Goal: Task Accomplishment & Management: Use online tool/utility

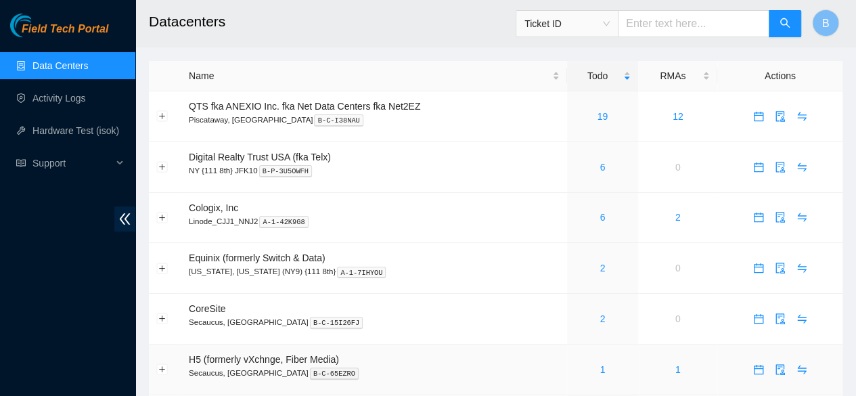
click at [605, 373] on div "1" at bounding box center [603, 369] width 56 height 15
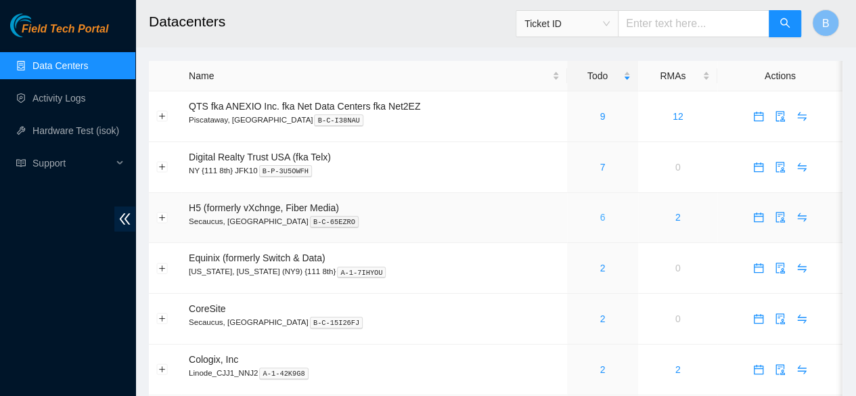
click at [603, 217] on link "6" at bounding box center [602, 217] width 5 height 11
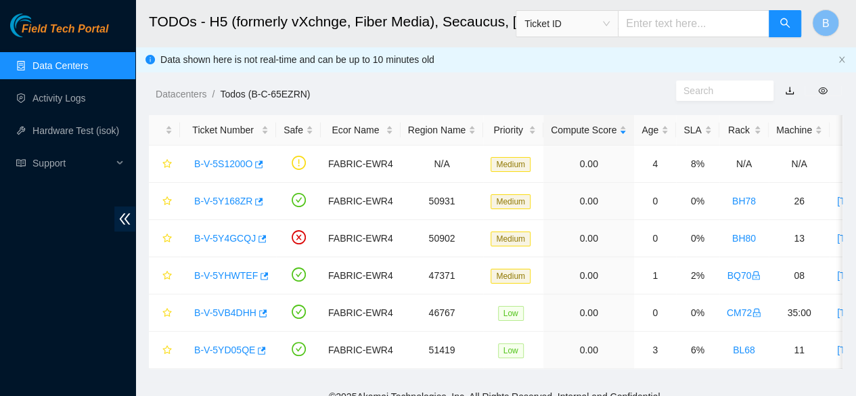
click at [46, 60] on link "Data Centers" at bounding box center [59, 65] width 55 height 11
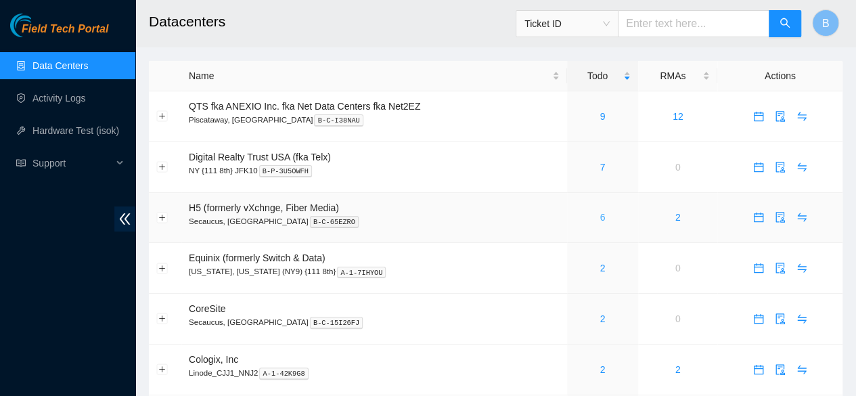
click at [602, 216] on link "6" at bounding box center [602, 217] width 5 height 11
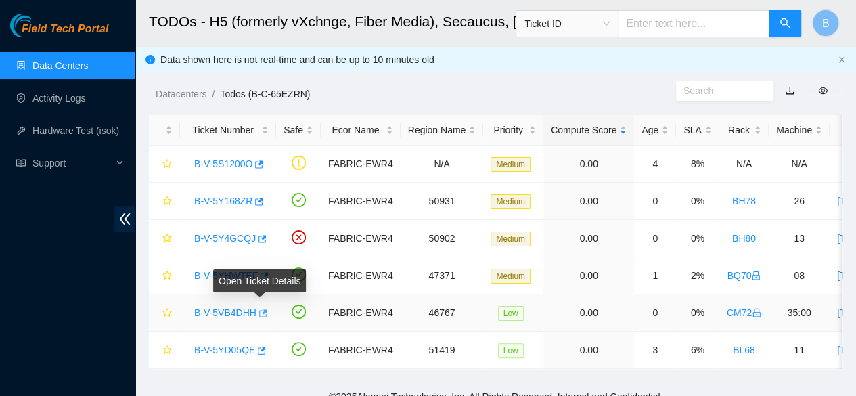
click at [260, 315] on icon "button" at bounding box center [263, 312] width 8 height 7
click at [35, 66] on link "Data Centers" at bounding box center [59, 65] width 55 height 11
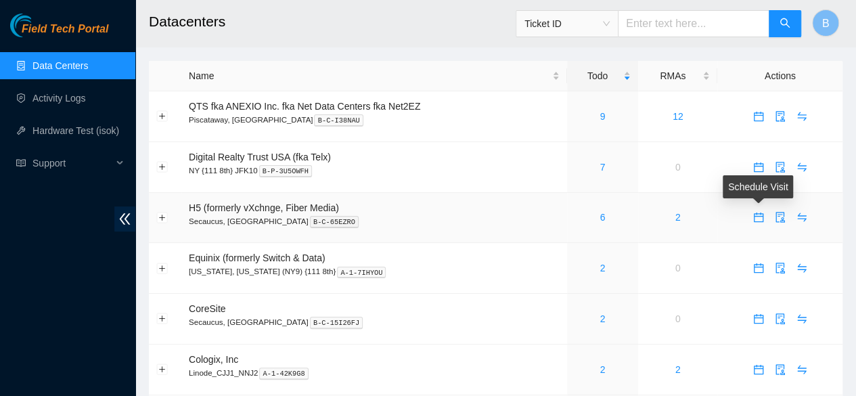
click at [759, 219] on icon "calendar" at bounding box center [758, 217] width 11 height 11
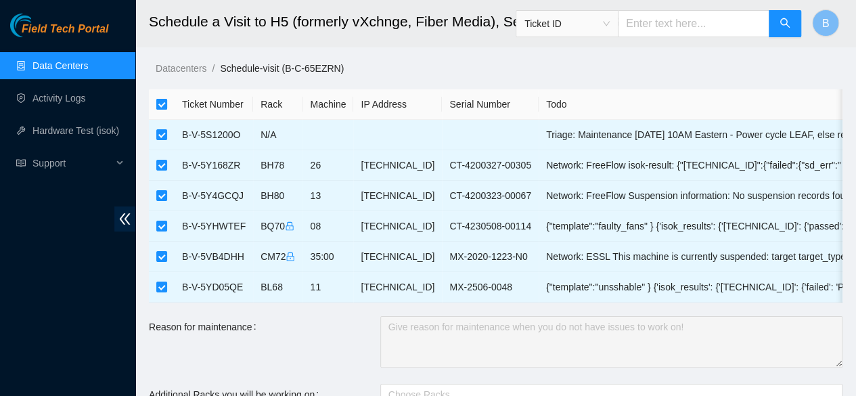
click at [162, 102] on input "checkbox" at bounding box center [161, 104] width 11 height 11
checkbox input "false"
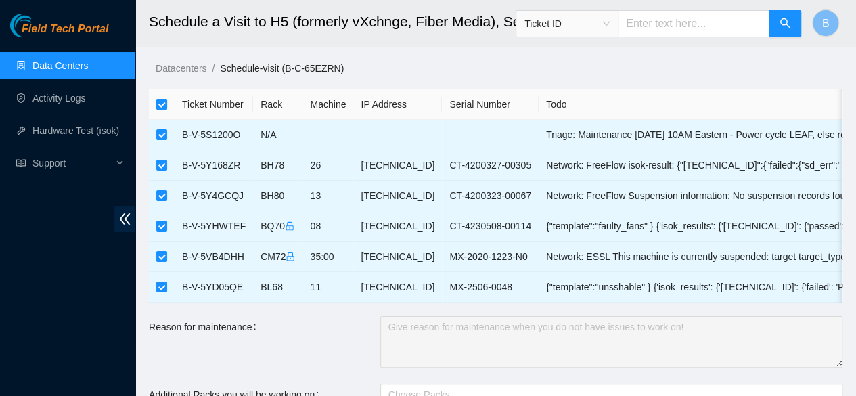
checkbox input "false"
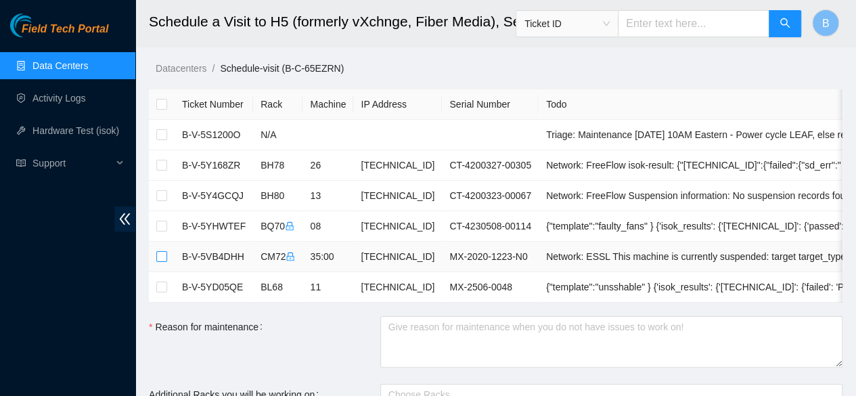
click at [162, 254] on input "checkbox" at bounding box center [161, 256] width 11 height 11
checkbox input "true"
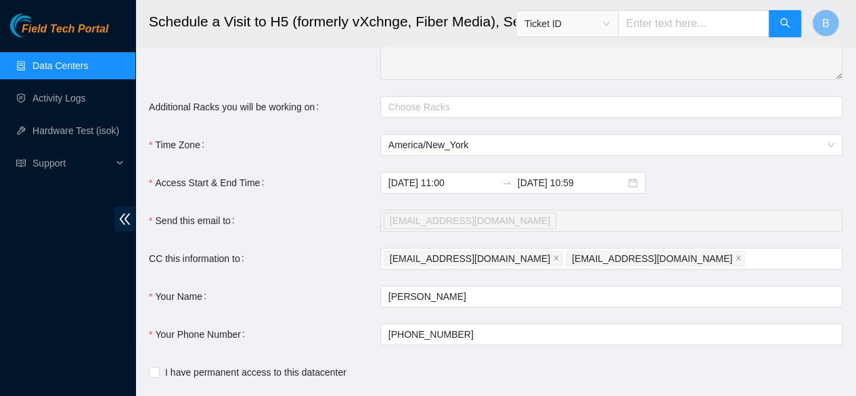
scroll to position [326, 0]
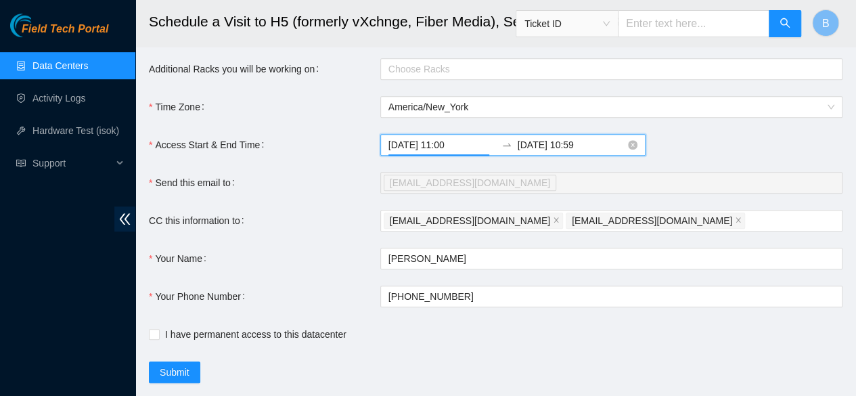
click at [459, 152] on input "2025-10-14 11:00" at bounding box center [442, 144] width 108 height 15
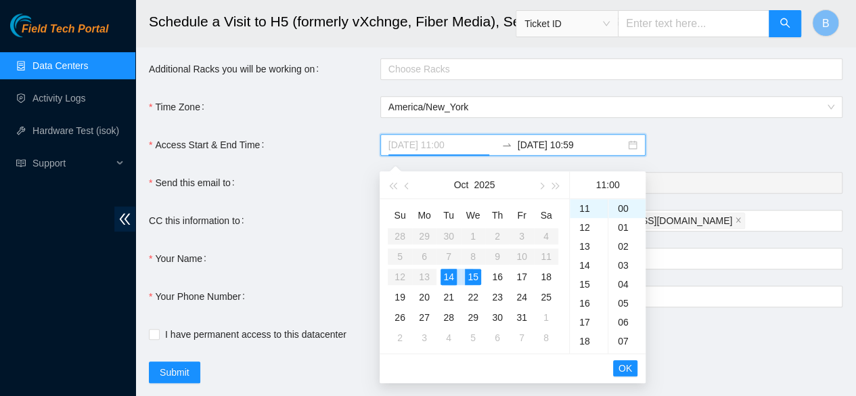
click at [448, 273] on div "14" at bounding box center [449, 277] width 16 height 16
type input "2025-10-14 11:00"
click at [629, 372] on span "OK" at bounding box center [626, 368] width 14 height 15
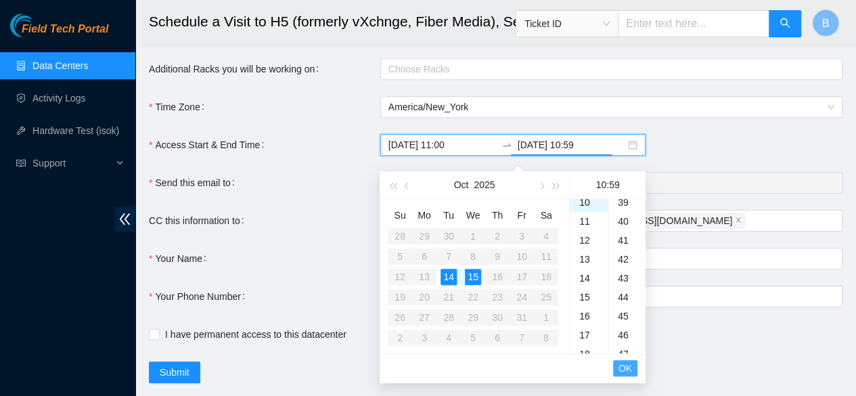
scroll to position [1117, 0]
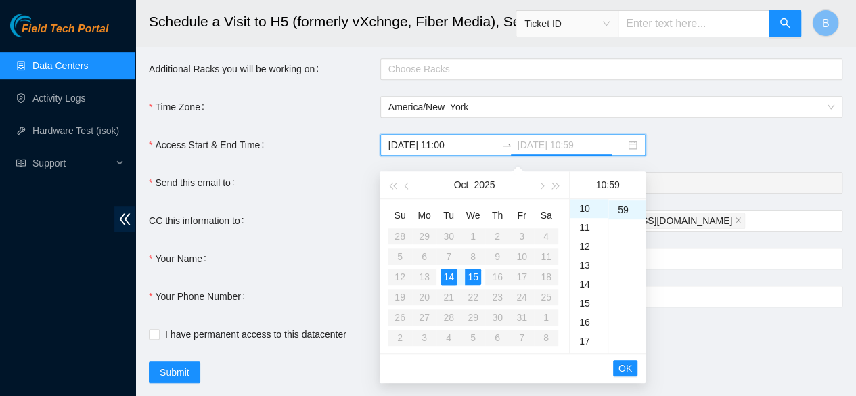
click at [444, 278] on div "14" at bounding box center [449, 277] width 16 height 16
click at [585, 265] on div "18" at bounding box center [589, 262] width 38 height 19
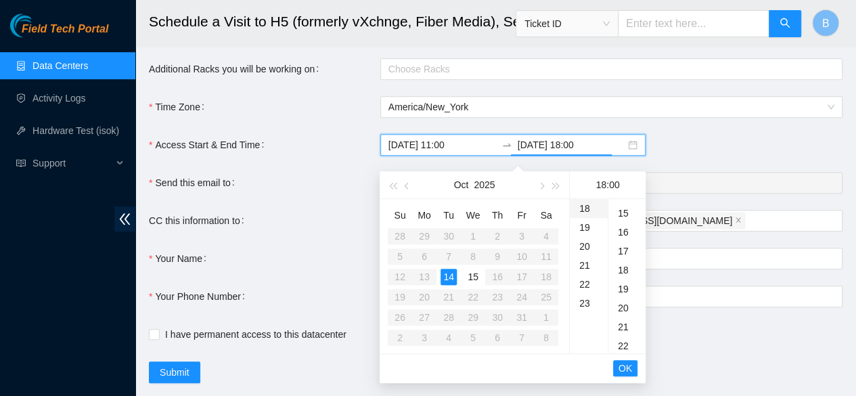
scroll to position [0, 0]
click at [623, 373] on span "OK" at bounding box center [626, 368] width 14 height 15
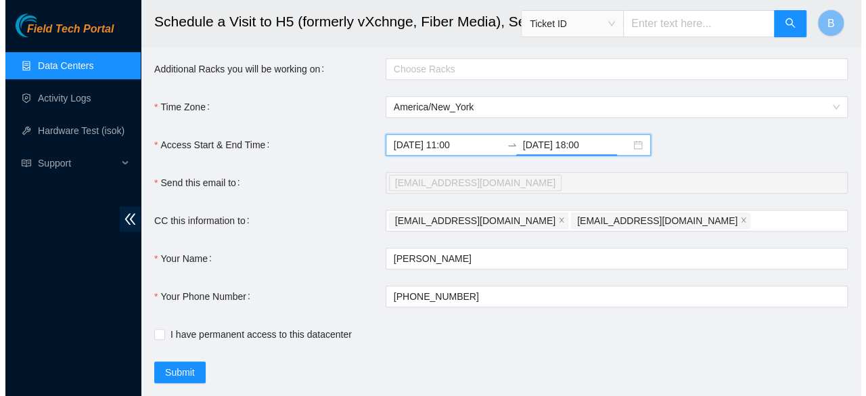
scroll to position [365, 0]
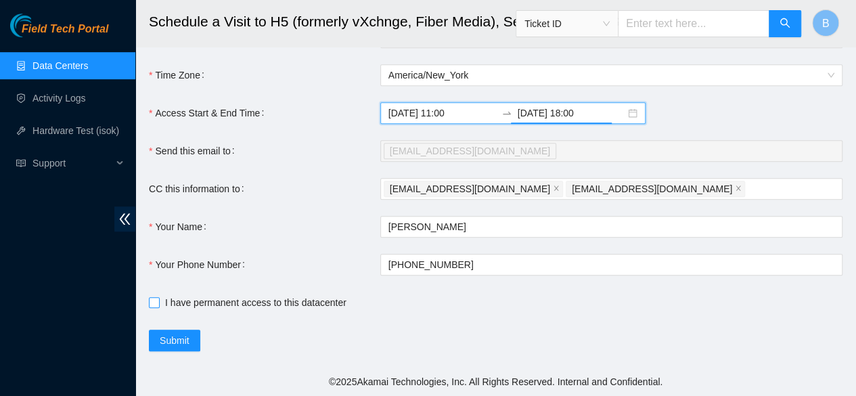
type input "2025-10-14 18:00"
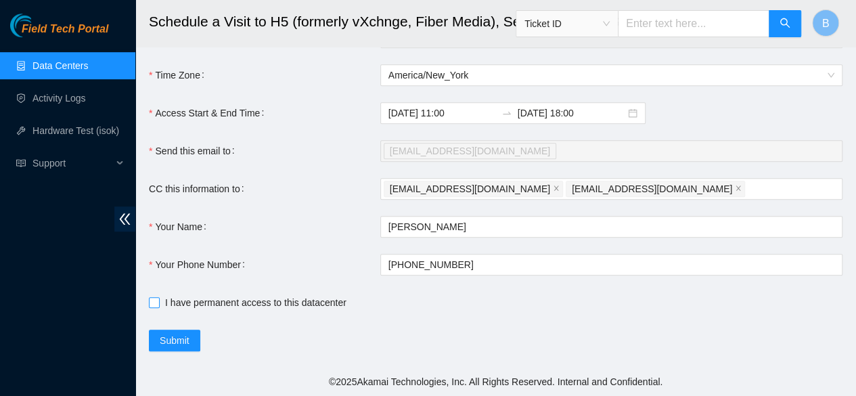
click at [152, 304] on input "I have permanent access to this datacenter" at bounding box center [153, 301] width 9 height 9
checkbox input "true"
click at [164, 347] on span "Submit" at bounding box center [175, 340] width 30 height 15
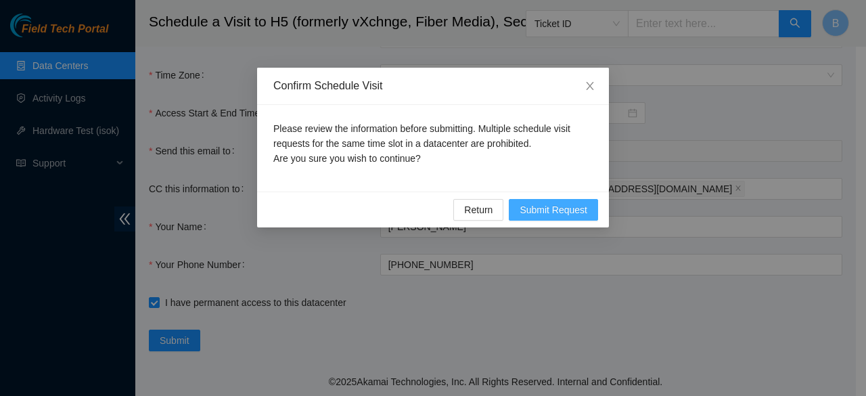
click at [541, 208] on span "Submit Request" at bounding box center [554, 209] width 68 height 15
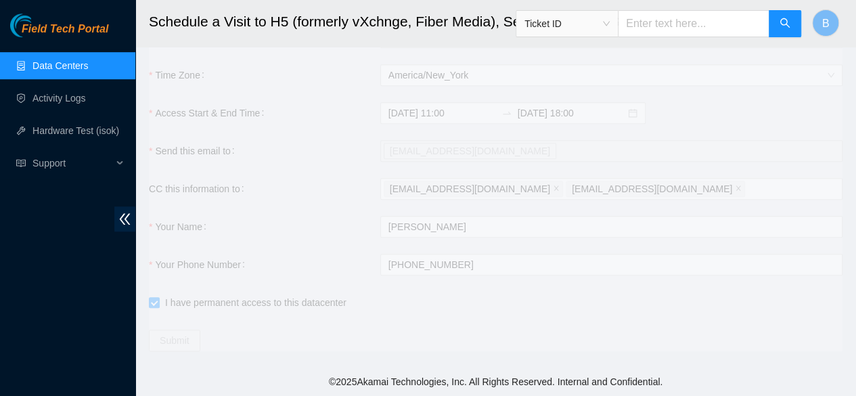
type input "2025-10-14 11:01"
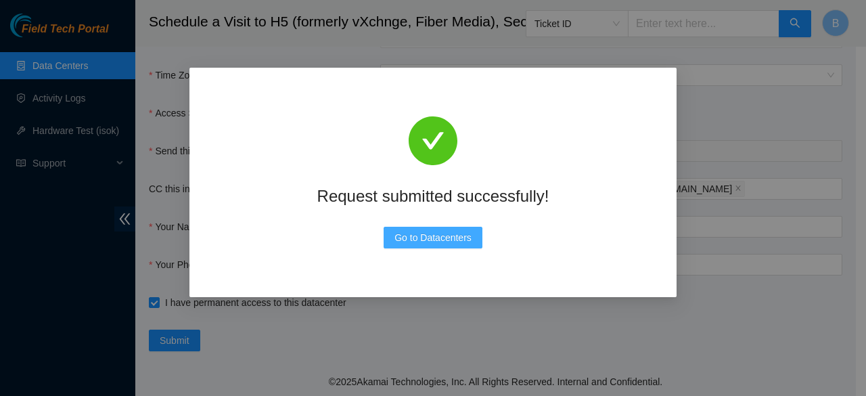
click at [445, 237] on span "Go to Datacenters" at bounding box center [433, 237] width 77 height 15
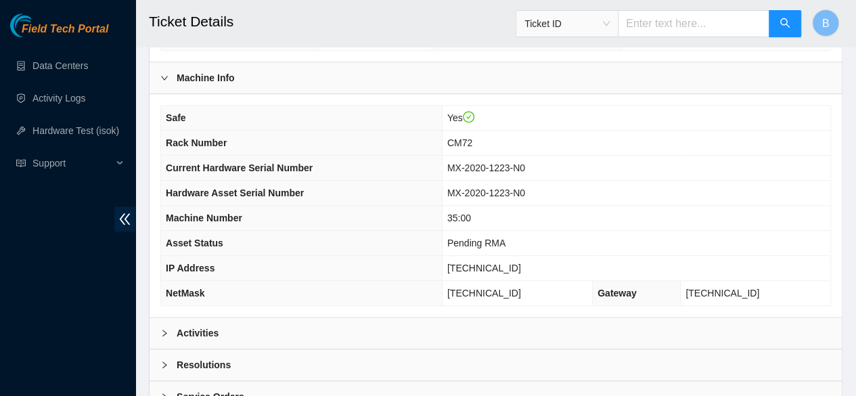
scroll to position [432, 0]
click at [196, 348] on div "Activities" at bounding box center [496, 332] width 692 height 31
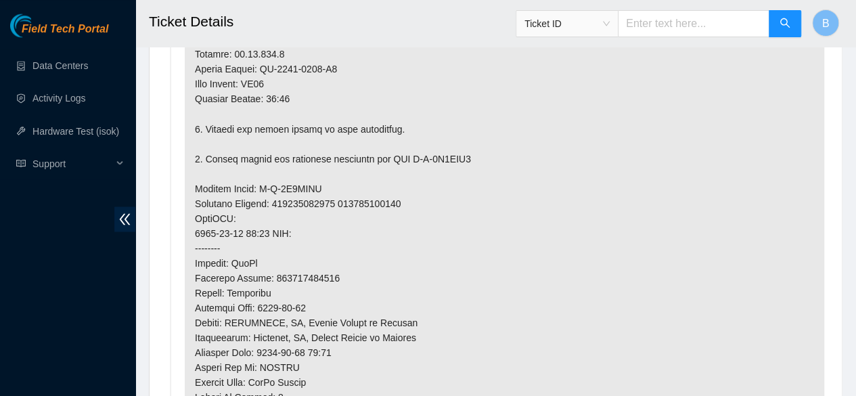
scroll to position [1155, 0]
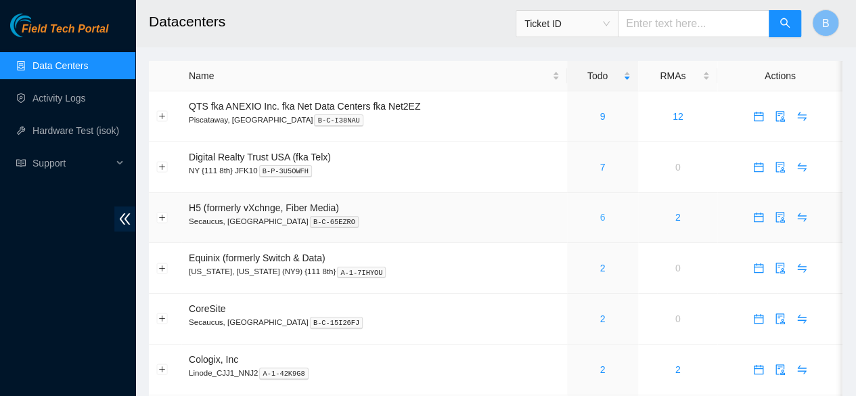
click at [602, 217] on link "6" at bounding box center [602, 217] width 5 height 11
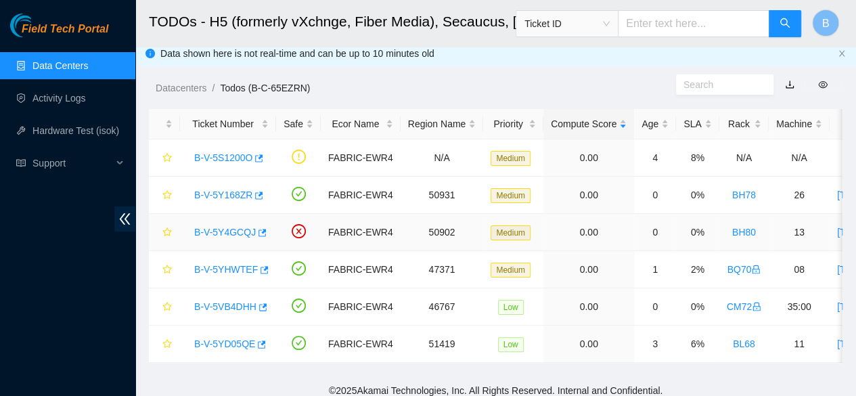
scroll to position [12, 0]
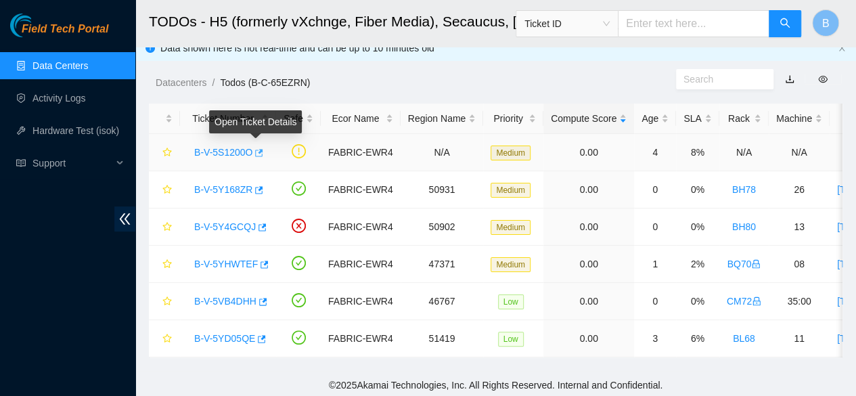
click at [256, 151] on icon "button" at bounding box center [257, 152] width 9 height 9
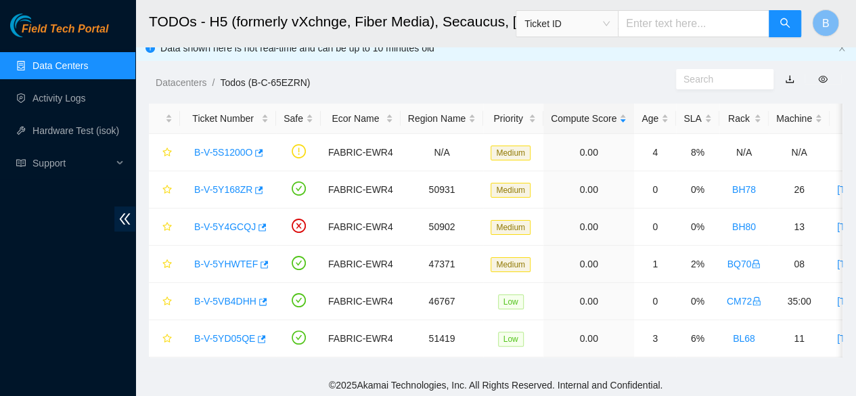
click at [63, 60] on link "Data Centers" at bounding box center [59, 65] width 55 height 11
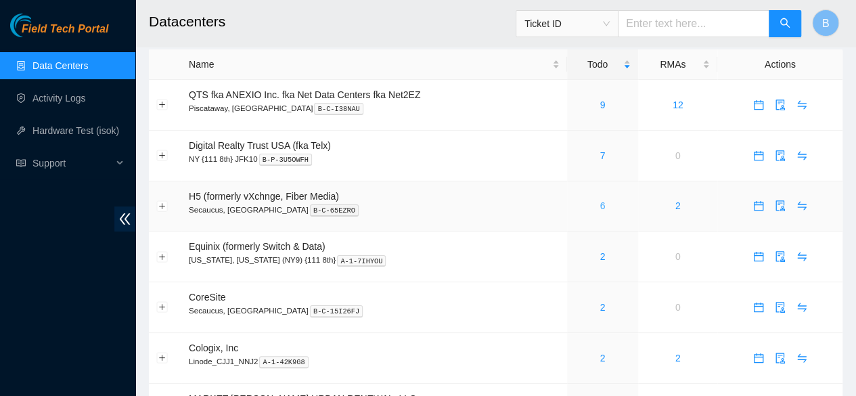
click at [601, 211] on link "6" at bounding box center [602, 205] width 5 height 11
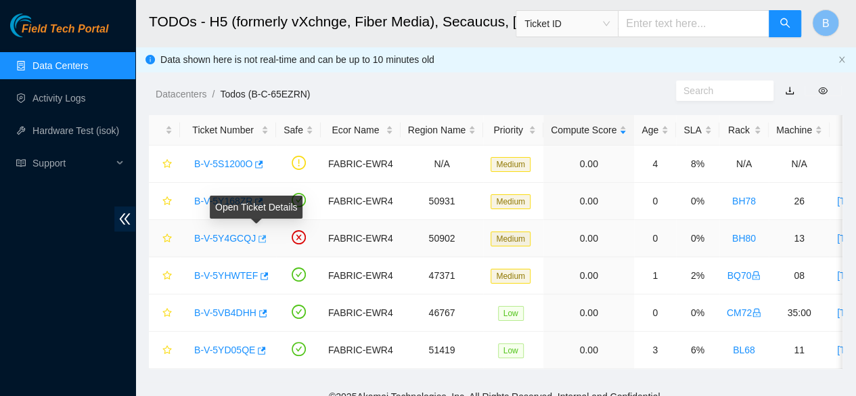
click at [261, 239] on button "button" at bounding box center [261, 239] width 11 height 22
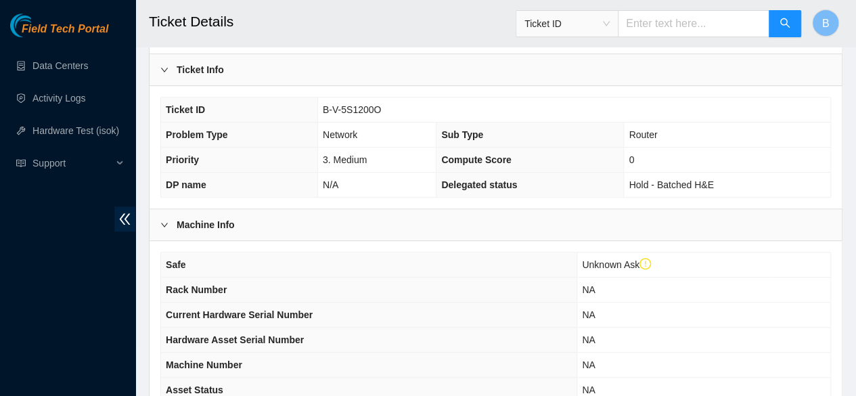
scroll to position [556, 0]
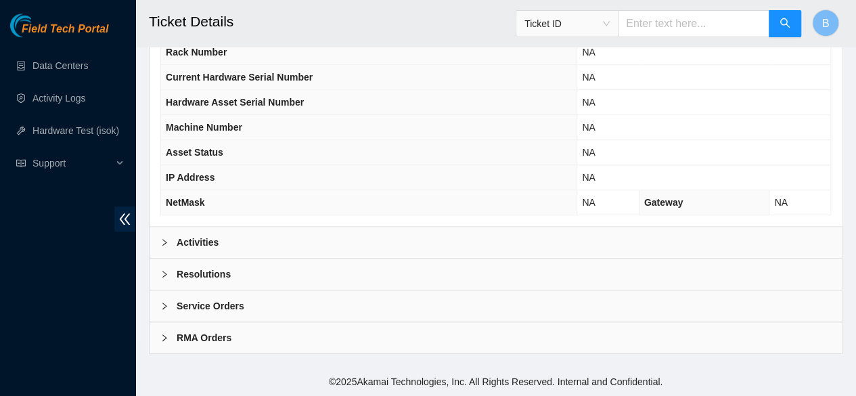
click at [201, 240] on b "Activities" at bounding box center [198, 242] width 42 height 15
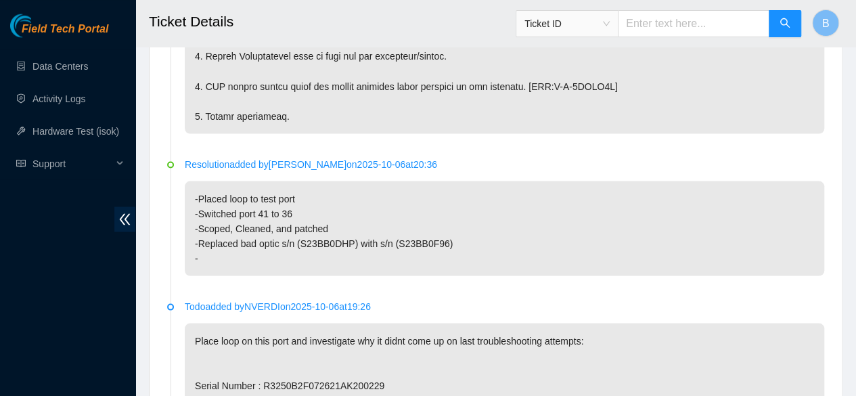
scroll to position [1249, 0]
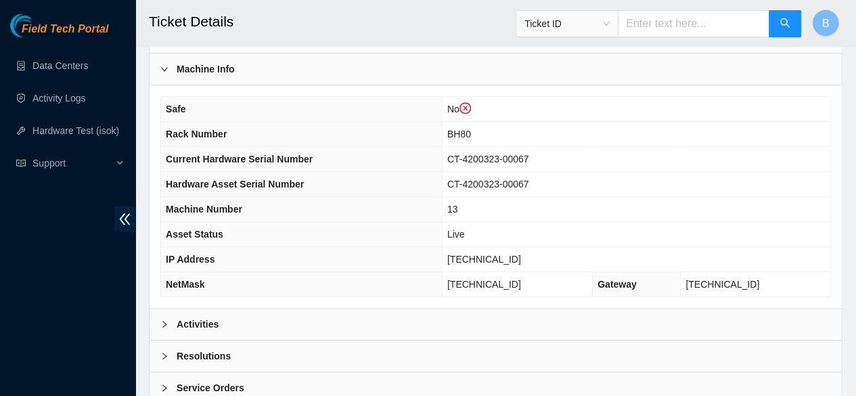
scroll to position [455, 0]
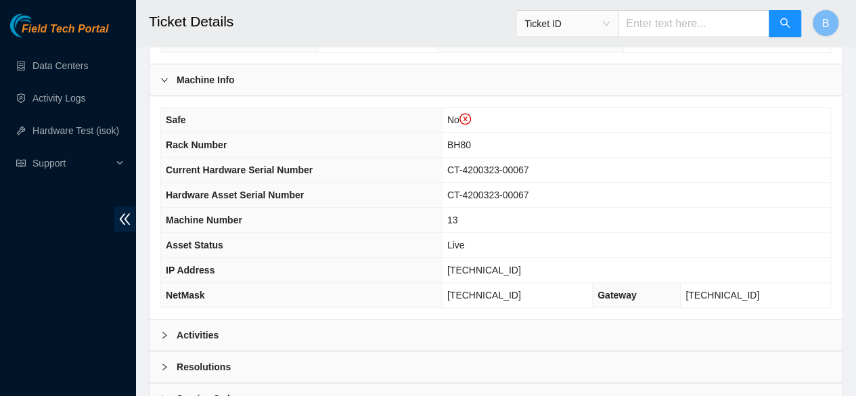
click at [184, 342] on b "Activities" at bounding box center [198, 335] width 42 height 15
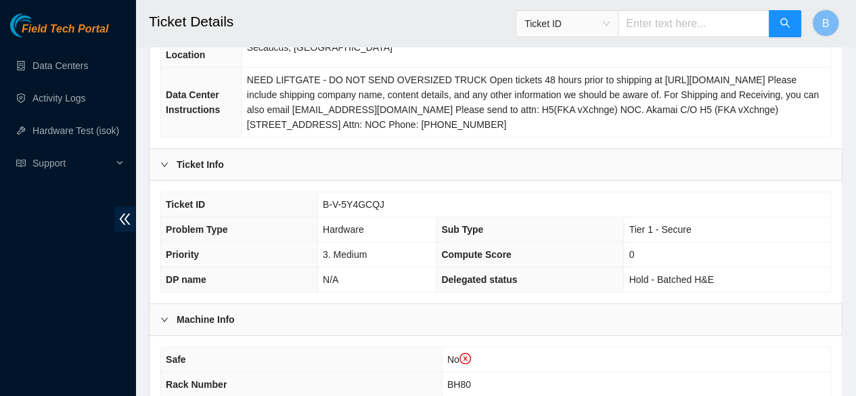
scroll to position [203, 0]
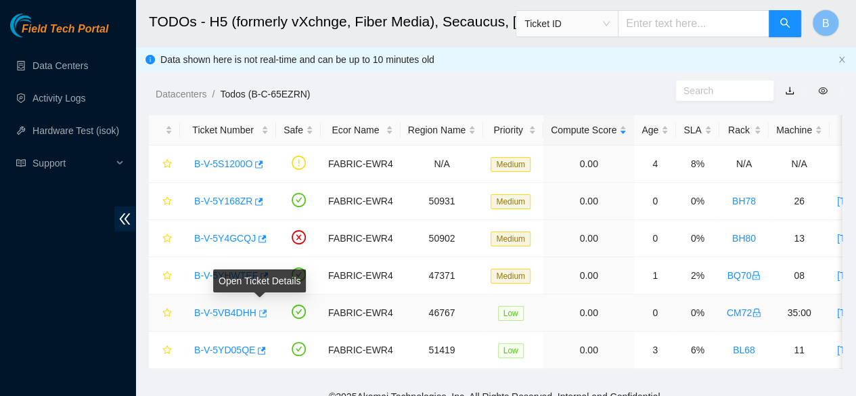
click at [261, 312] on icon "button" at bounding box center [263, 312] width 8 height 7
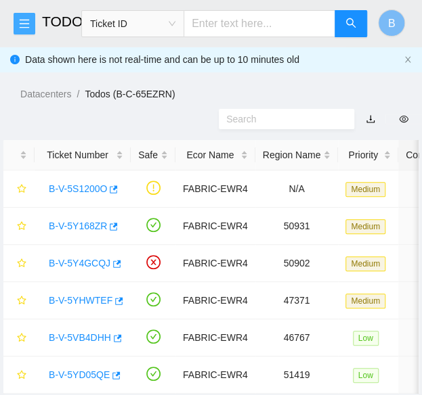
click at [28, 21] on icon "menu" at bounding box center [24, 23] width 11 height 11
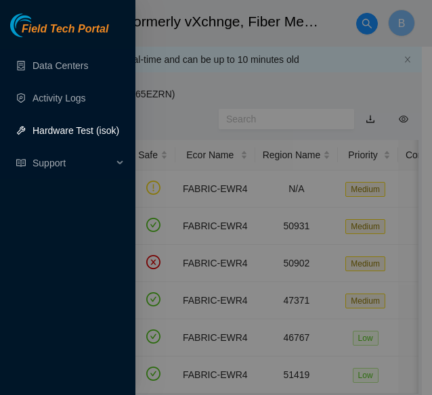
click at [60, 129] on link "Hardware Test (isok)" at bounding box center [75, 130] width 87 height 11
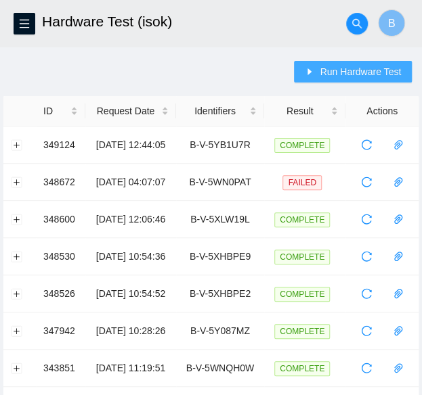
click at [349, 68] on span "Run Hardware Test" at bounding box center [359, 71] width 81 height 15
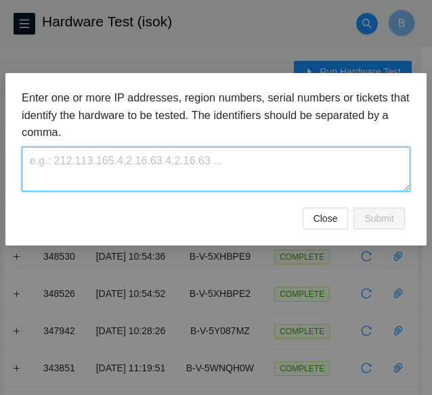
click at [92, 167] on textarea at bounding box center [216, 169] width 388 height 44
paste textarea "B-V-5VB4DHH"
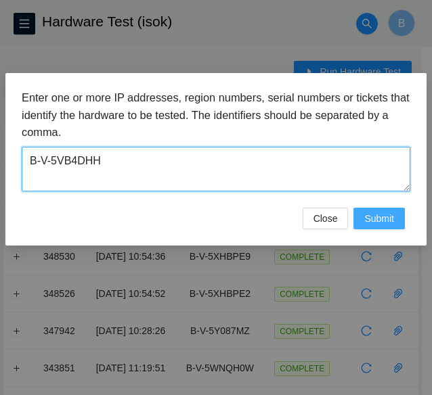
type textarea "B-V-5VB4DHH"
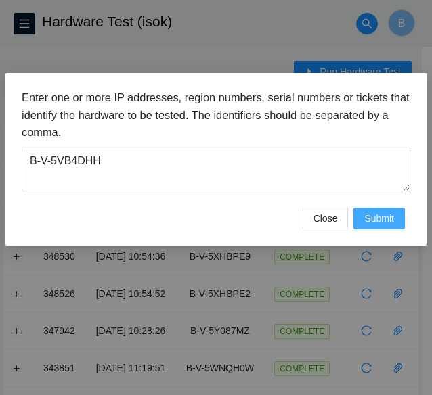
click at [391, 217] on span "Submit" at bounding box center [379, 218] width 30 height 15
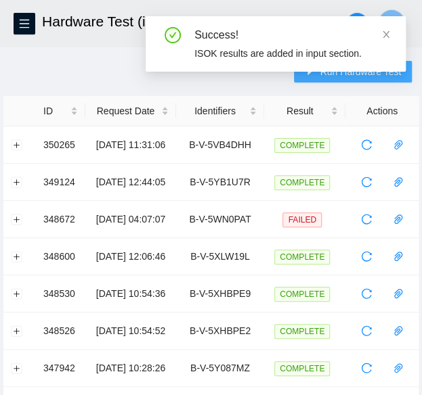
click at [294, 61] on button "Run Hardware Test" at bounding box center [353, 72] width 118 height 22
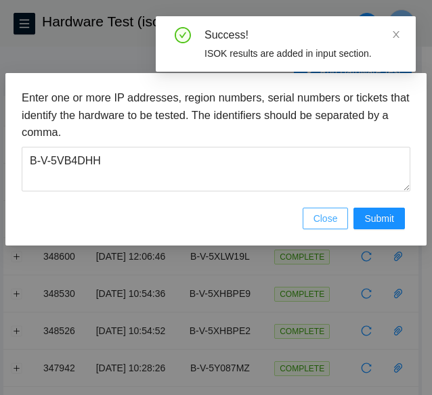
click at [317, 219] on span "Close" at bounding box center [325, 218] width 24 height 15
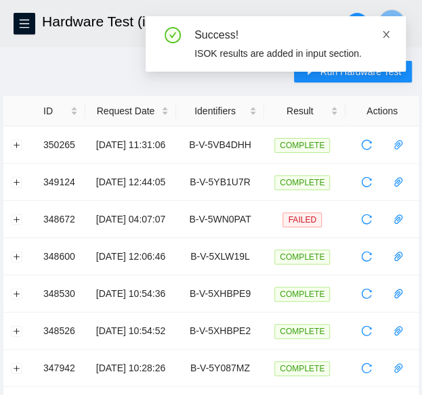
click at [384, 36] on icon "close" at bounding box center [385, 34] width 9 height 9
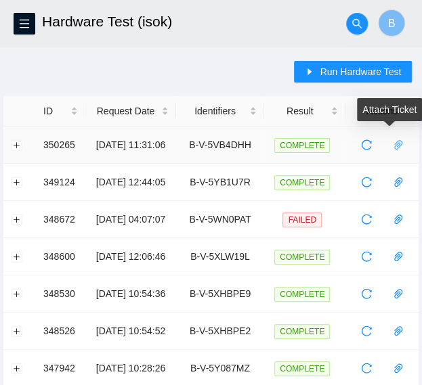
click at [403, 144] on icon "paper-clip" at bounding box center [398, 144] width 11 height 11
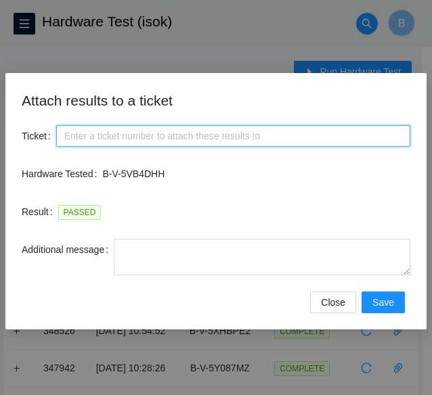
click at [211, 139] on input "Ticket" at bounding box center [233, 136] width 354 height 22
paste input "B-V-5VB4DHH"
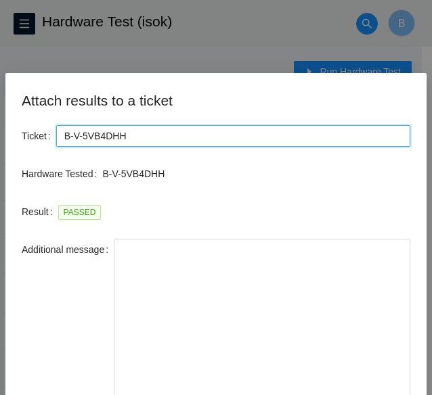
drag, startPoint x: 405, startPoint y: 272, endPoint x: 388, endPoint y: 428, distance: 156.5
click at [388, 395] on html "FTP Data Centers Activity Logs Hardware Test (isok) Support Hardware Test (isok…" at bounding box center [216, 197] width 432 height 395
type input "B-V-5VB4DHH"
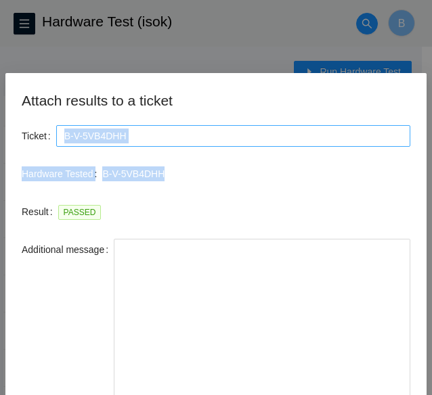
drag, startPoint x: 342, startPoint y: 195, endPoint x: 341, endPoint y: 144, distance: 50.8
click at [341, 144] on form "Ticket B-V-5VB4DHH Hardware Tested B-V-5VB4DHH Result PASSED Additional message…" at bounding box center [216, 296] width 388 height 343
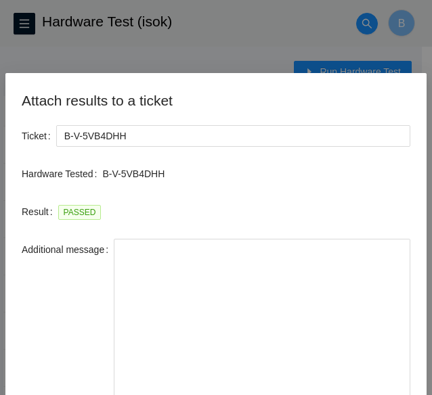
click at [326, 210] on div "PASSED" at bounding box center [234, 212] width 352 height 16
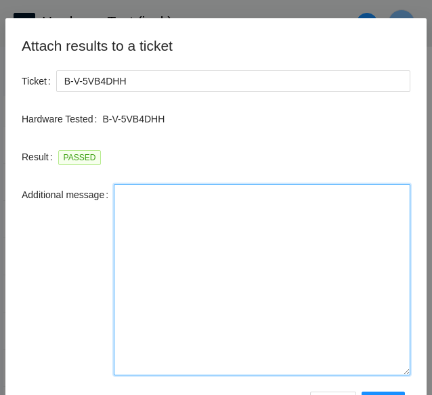
click at [168, 213] on textarea "Additional message" at bounding box center [262, 280] width 296 height 192
paste textarea "-Safely powered down machine -Removed old machine s/n: ( ) and replaced it with…"
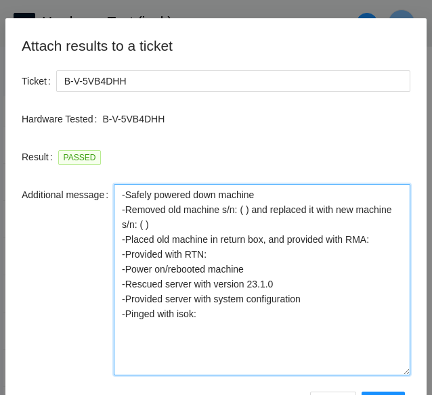
click at [240, 209] on textarea "-Safely powered down machine -Removed old machine s/n: ( ) and replaced it with…" at bounding box center [262, 280] width 296 height 192
click at [238, 210] on textarea "-Safely powered down machine -Removed old machine s/n: ( ) and replaced it with…" at bounding box center [262, 280] width 296 height 192
paste textarea "MX-2020-1223"
click at [199, 225] on textarea "-Safely powered down machine -Removed old machine s/n: (MX-2020-1223) and repla…" at bounding box center [262, 280] width 296 height 192
click at [194, 231] on textarea "-Safely powered down machine -Removed old machine s/n: (MX-2020-1223) and repla…" at bounding box center [262, 280] width 296 height 192
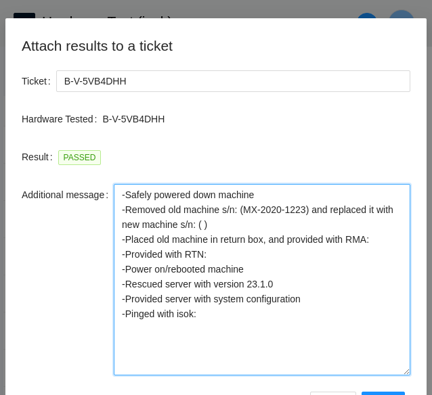
click at [197, 226] on textarea "-Safely powered down machine -Removed old machine s/n: (MX-2020-1223) and repla…" at bounding box center [262, 280] width 296 height 192
paste textarea "MX-2118-0130"
click at [379, 239] on textarea "-Safely powered down machine -Removed old machine s/n: (MX-2020-1223) and repla…" at bounding box center [262, 280] width 296 height 192
click at [379, 241] on textarea "-Safely powered down machine -Removed old machine s/n: (MX-2020-1223) and repla…" at bounding box center [262, 280] width 296 height 192
paste textarea "B-V-5W2REW7"
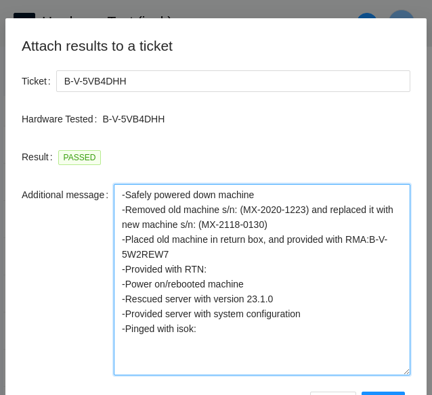
click at [241, 272] on textarea "-Safely powered down machine -Removed old machine s/n: (MX-2020-1223) and repla…" at bounding box center [262, 280] width 296 height 192
paste textarea "473665221780"
click at [290, 301] on textarea "-Safely powered down machine -Removed old machine s/n: (MX-2020-1223) and repla…" at bounding box center [262, 280] width 296 height 192
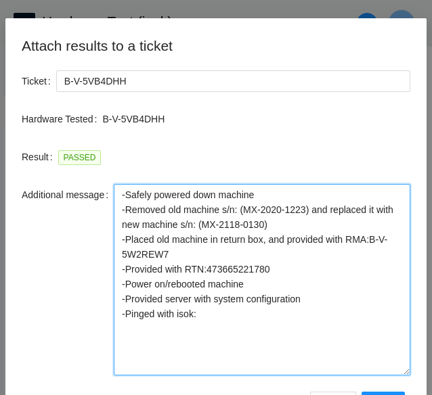
click at [245, 314] on textarea "-Safely powered down machine -Removed old machine s/n: (MX-2020-1223) and repla…" at bounding box center [262, 280] width 296 height 192
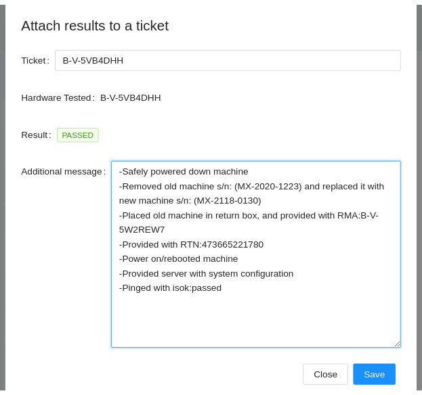
scroll to position [81, 0]
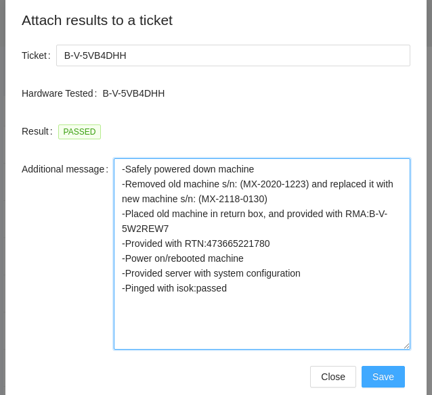
type textarea "-Safely powered down machine -Removed old machine s/n: (MX-2020-1223) and repla…"
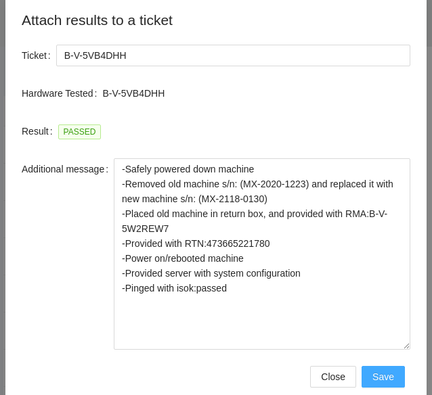
click at [372, 378] on span "Save" at bounding box center [383, 376] width 22 height 15
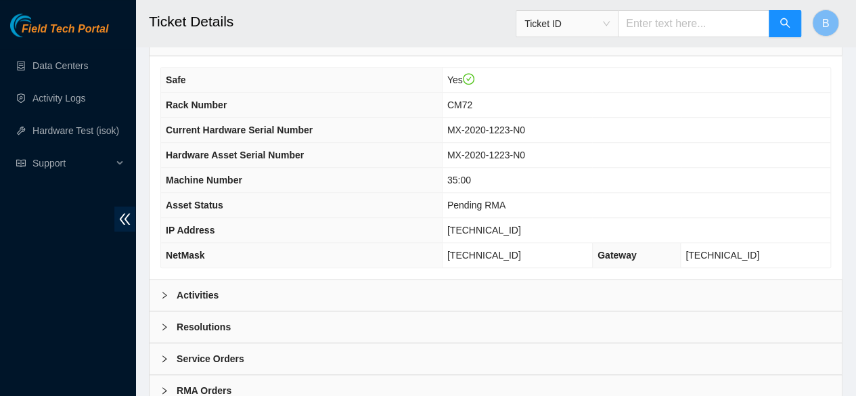
scroll to position [473, 0]
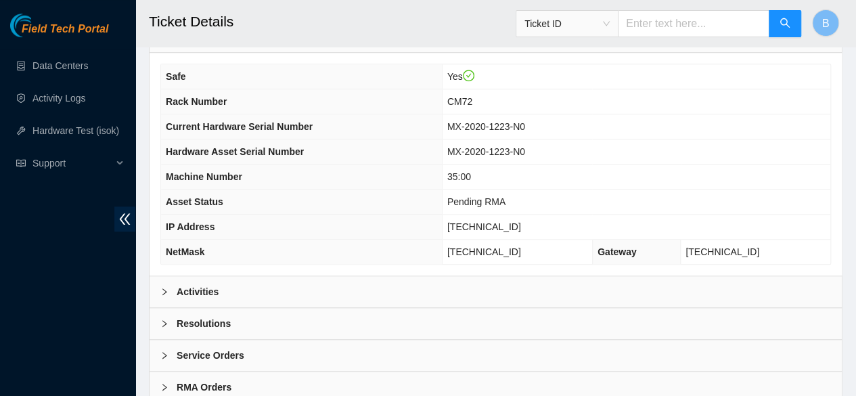
click at [278, 297] on div "Activities" at bounding box center [496, 291] width 692 height 31
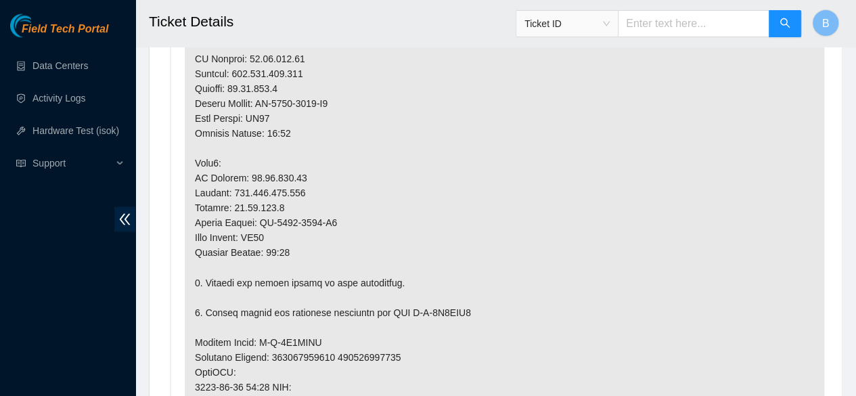
scroll to position [1000, 0]
click at [596, 316] on p at bounding box center [505, 283] width 640 height 928
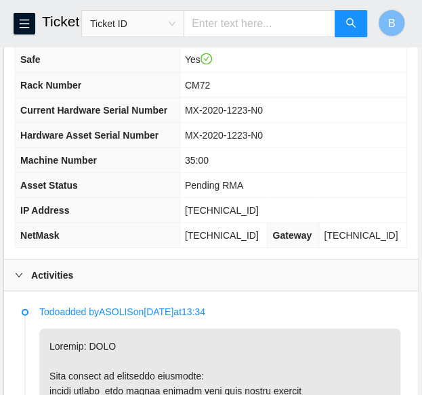
scroll to position [552, 0]
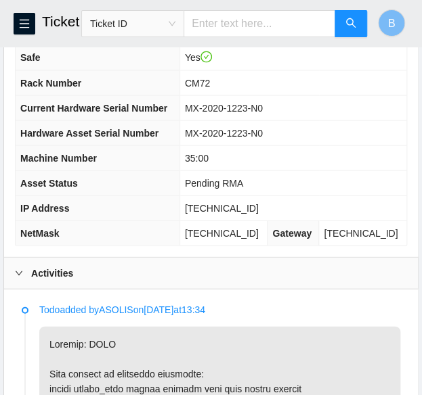
click at [230, 213] on span "[TECHNICAL_ID]" at bounding box center [222, 207] width 74 height 11
copy span "[TECHNICAL_ID]"
click at [239, 238] on span "255.255.255.128" at bounding box center [222, 232] width 74 height 11
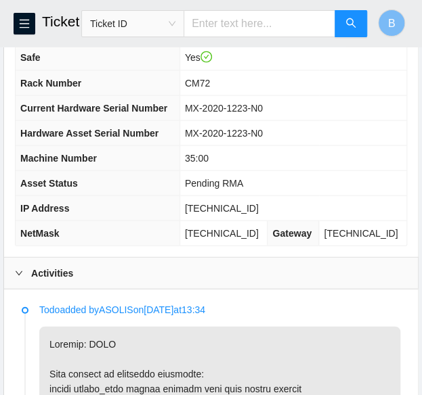
click at [239, 238] on span "255.255.255.128" at bounding box center [222, 232] width 74 height 11
copy span "255.255.255.128"
click at [210, 88] on span "CM72" at bounding box center [197, 82] width 25 height 11
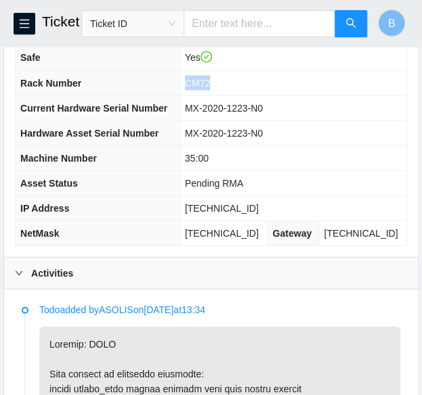
click at [210, 88] on span "CM72" at bounding box center [197, 82] width 25 height 11
copy span "CM72"
click at [208, 163] on span "35:00" at bounding box center [197, 157] width 24 height 11
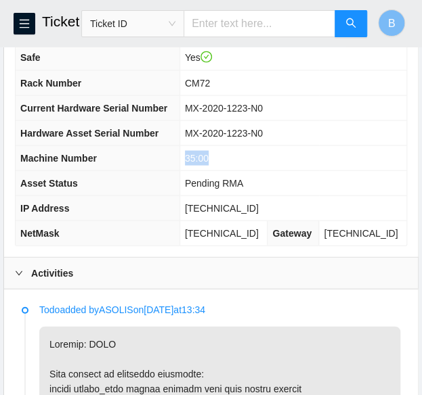
copy span "35:00"
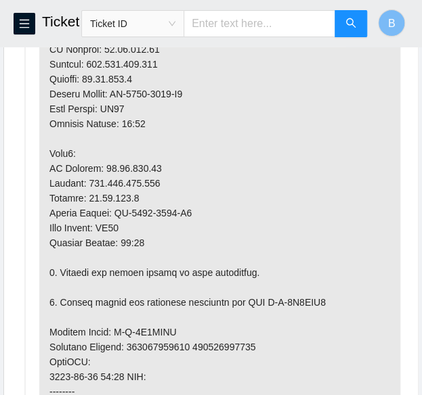
scroll to position [1102, 0]
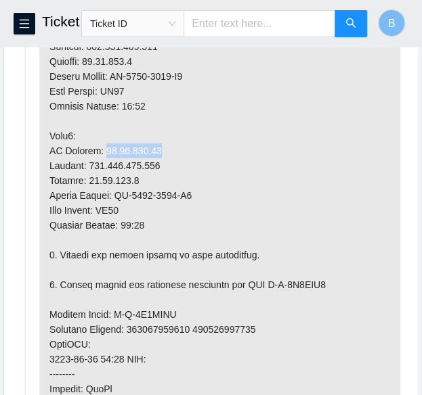
drag, startPoint x: 155, startPoint y: 187, endPoint x: 100, endPoint y: 187, distance: 54.8
click at [100, 187] on p at bounding box center [219, 247] width 361 height 943
copy p "23.44.202.73"
drag, startPoint x: 160, startPoint y: 203, endPoint x: 93, endPoint y: 206, distance: 67.1
click at [93, 206] on p at bounding box center [219, 247] width 361 height 943
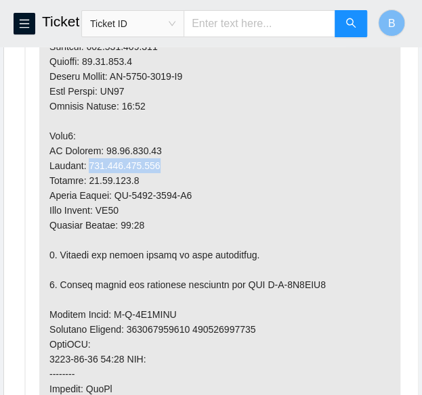
copy p "[TECHNICAL_ID]"
drag, startPoint x: 137, startPoint y: 248, endPoint x: 110, endPoint y: 250, distance: 26.4
click at [110, 250] on p at bounding box center [219, 247] width 361 height 943
copy p "CM72"
drag, startPoint x: 152, startPoint y: 263, endPoint x: 126, endPoint y: 263, distance: 26.4
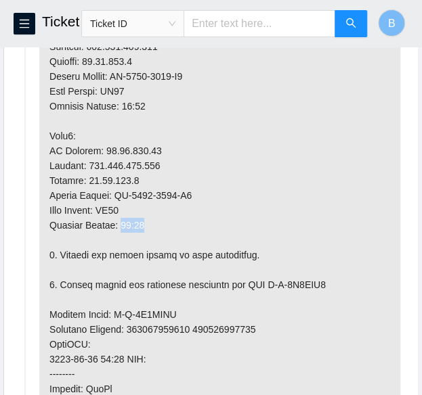
click at [126, 263] on p at bounding box center [219, 247] width 361 height 943
copy p "35:01"
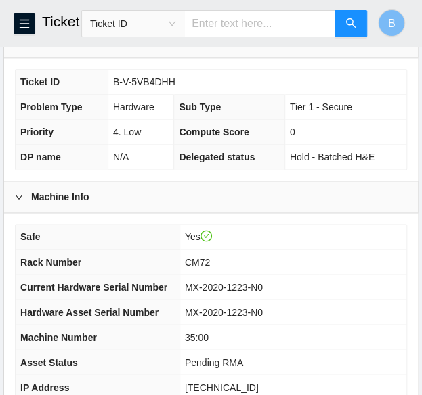
scroll to position [355, 0]
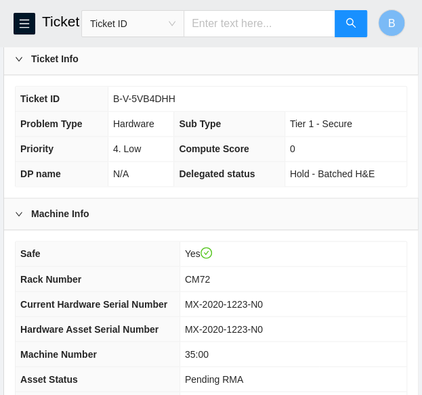
click at [141, 104] on span "B-V-5VB4DHH" at bounding box center [144, 98] width 62 height 11
copy span "B-V-5VB4DHH"
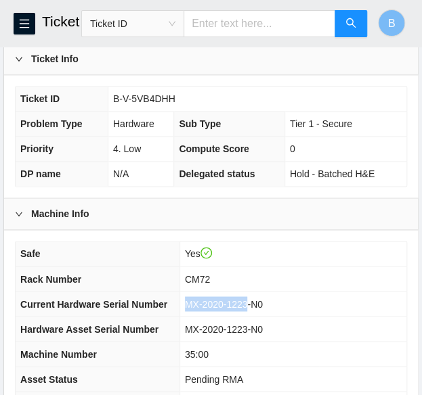
drag, startPoint x: 264, startPoint y: 328, endPoint x: 204, endPoint y: 324, distance: 60.4
click at [204, 309] on span "MX-2020-1223-N0" at bounding box center [224, 303] width 78 height 11
copy span "MX-2020-1223"
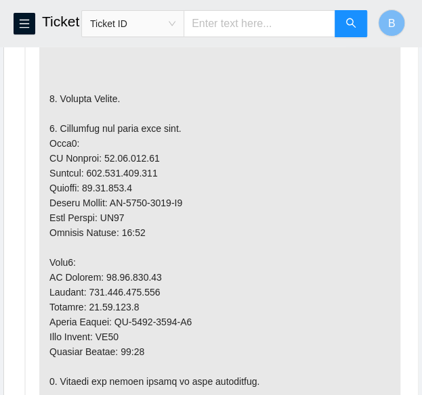
scroll to position [981, 0]
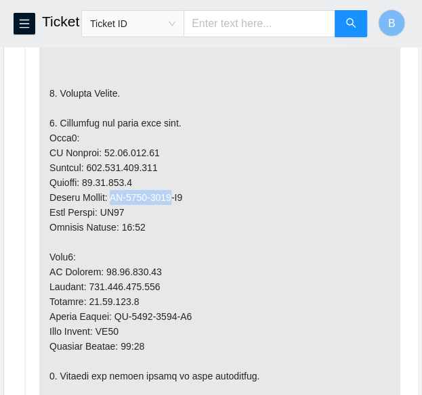
drag, startPoint x: 176, startPoint y: 237, endPoint x: 116, endPoint y: 238, distance: 59.6
click at [116, 238] on p at bounding box center [219, 368] width 361 height 943
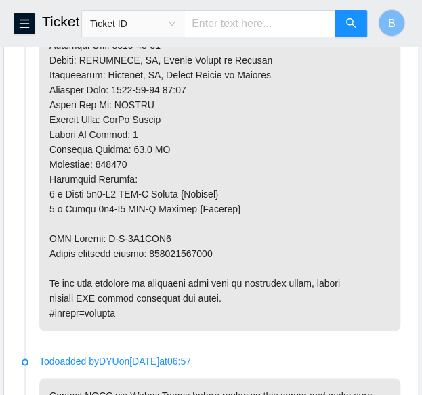
scroll to position [1501, 0]
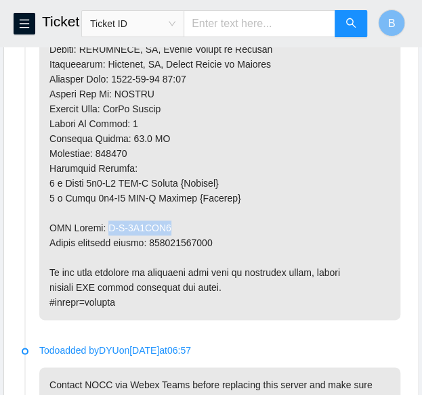
drag, startPoint x: 166, startPoint y: 262, endPoint x: 105, endPoint y: 266, distance: 61.7
drag, startPoint x: 216, startPoint y: 279, endPoint x: 153, endPoint y: 282, distance: 63.0
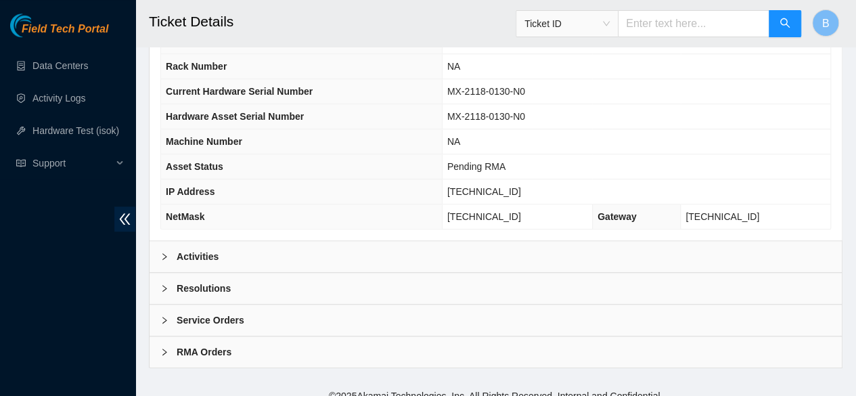
scroll to position [509, 0]
click at [170, 295] on div at bounding box center [168, 287] width 16 height 15
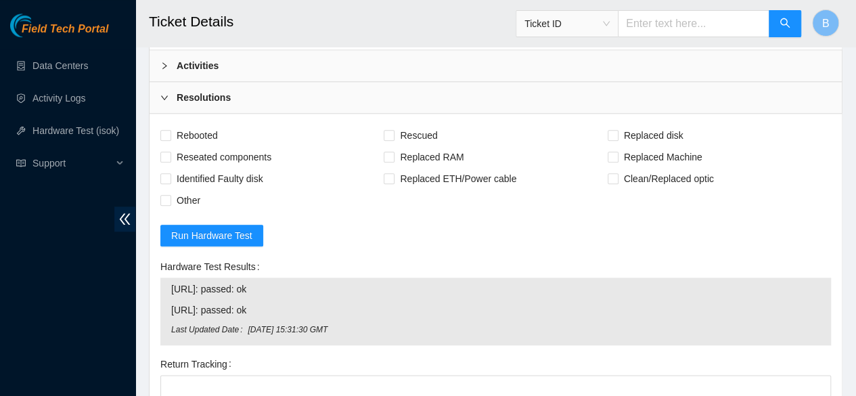
scroll to position [701, 0]
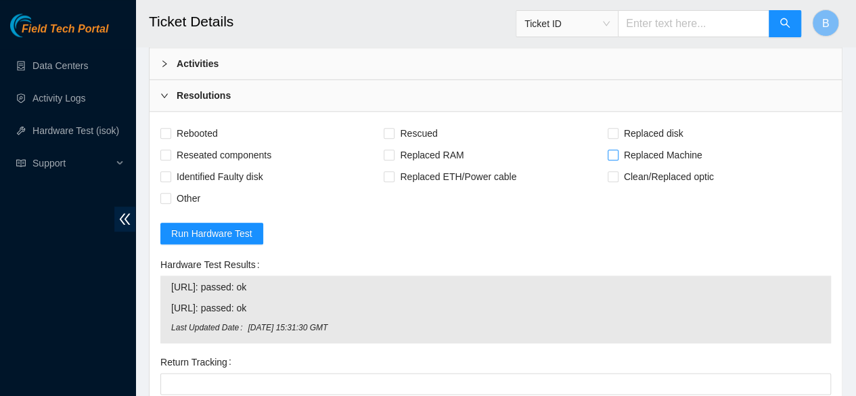
click at [431, 159] on input "Replaced Machine" at bounding box center [612, 154] width 9 height 9
checkbox input "true"
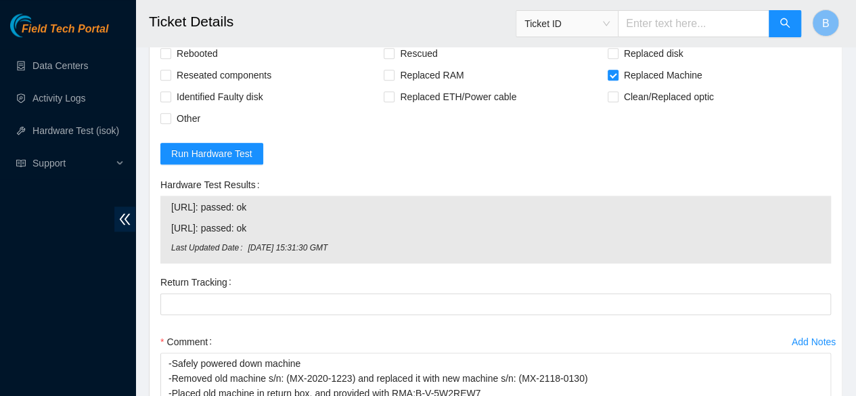
scroll to position [796, 0]
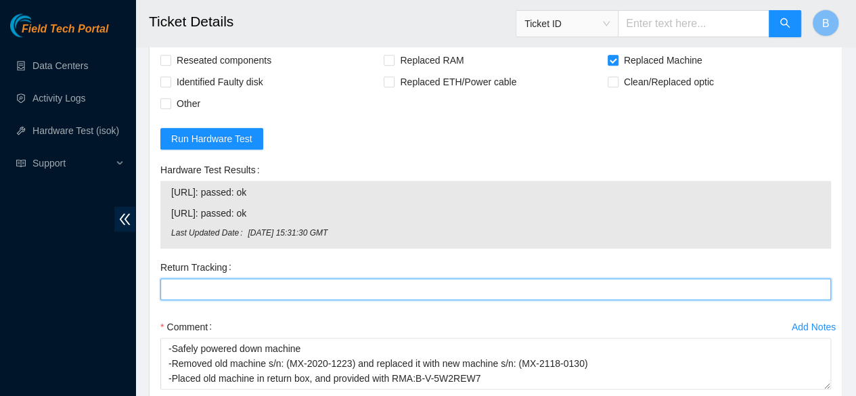
click at [286, 300] on Tracking "Return Tracking" at bounding box center [495, 289] width 671 height 22
paste Tracking "473665221780"
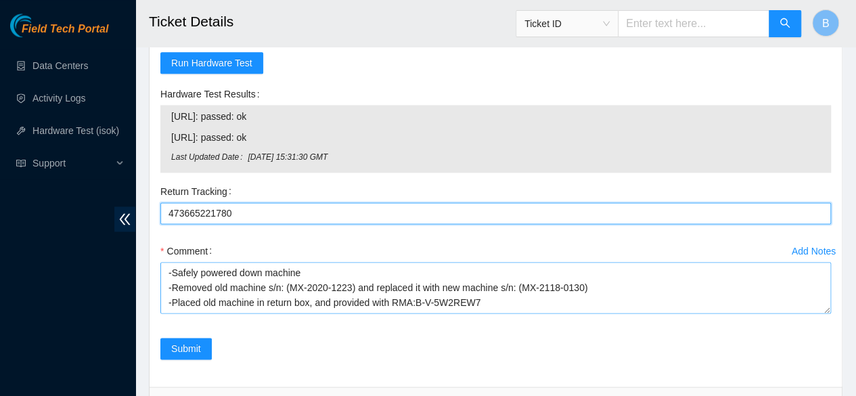
scroll to position [22, 0]
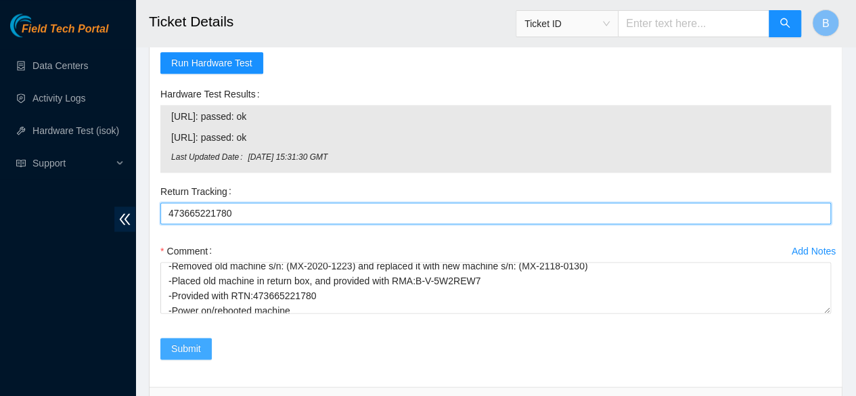
type Tracking "473665221780"
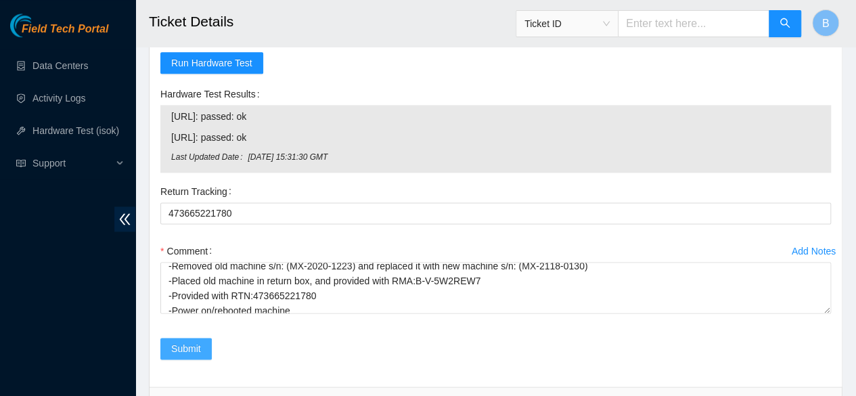
click at [181, 353] on span "Submit" at bounding box center [186, 348] width 30 height 15
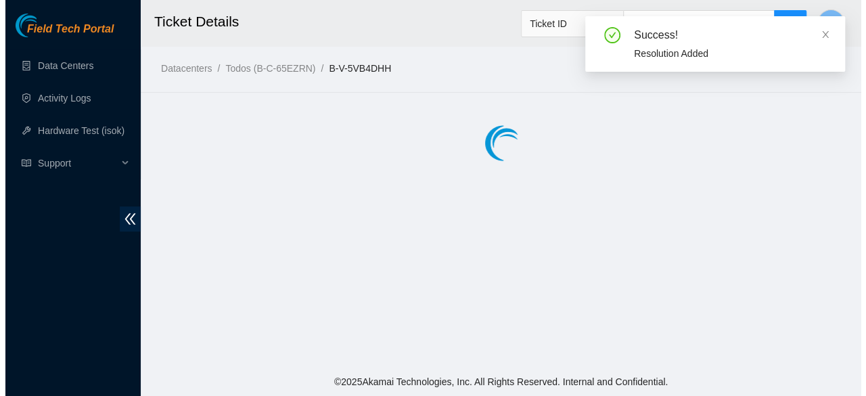
scroll to position [0, 0]
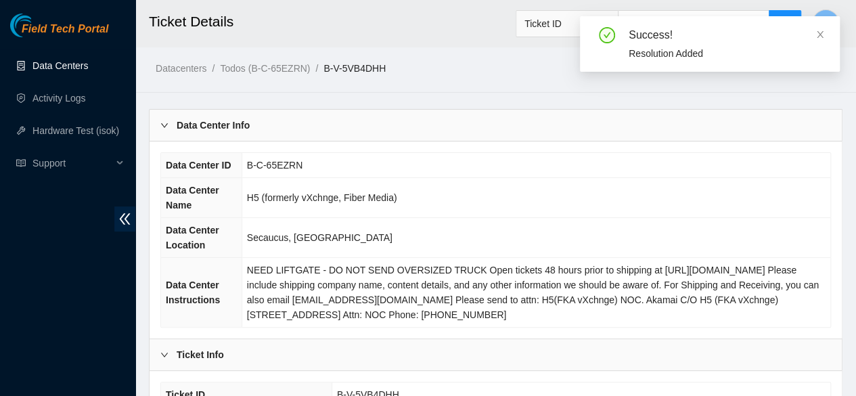
click at [65, 64] on link "Data Centers" at bounding box center [59, 65] width 55 height 11
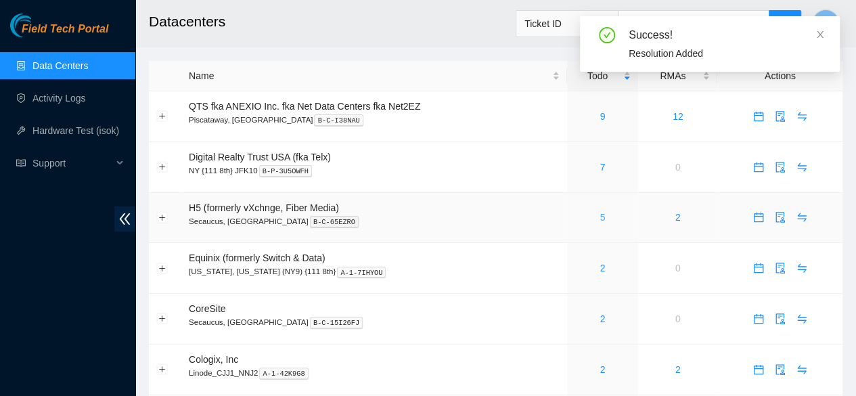
click at [431, 216] on link "5" at bounding box center [602, 217] width 5 height 11
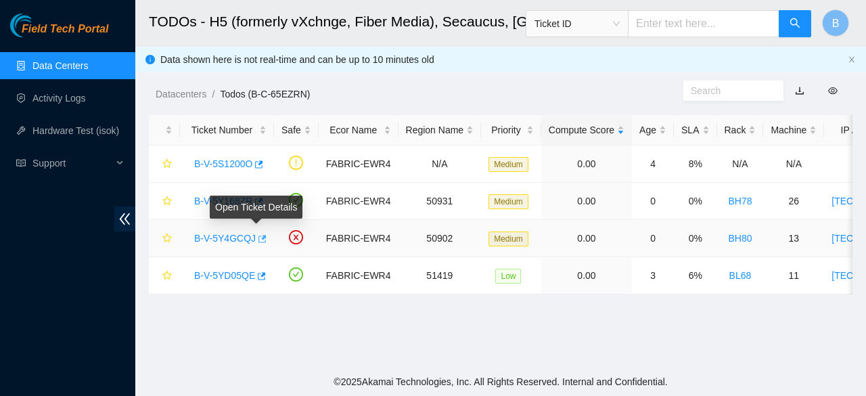
click at [257, 240] on icon "button" at bounding box center [260, 238] width 9 height 9
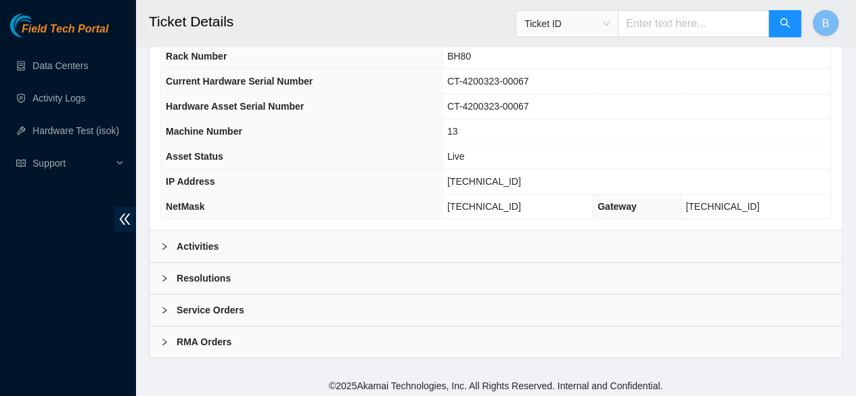
scroll to position [556, 0]
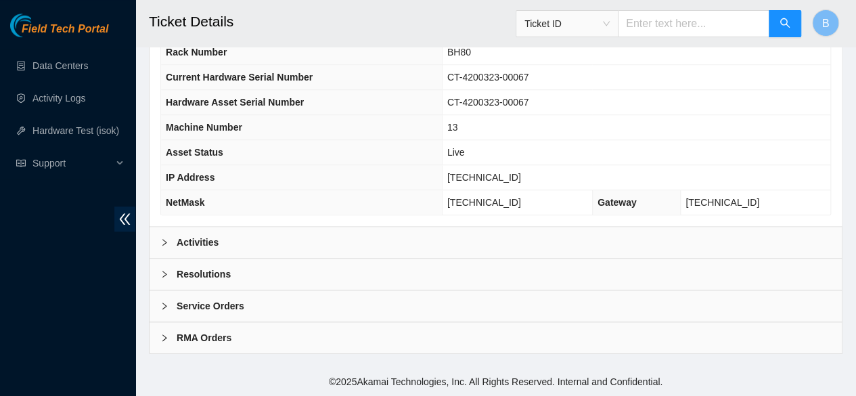
click at [204, 254] on div "Activities" at bounding box center [496, 242] width 692 height 31
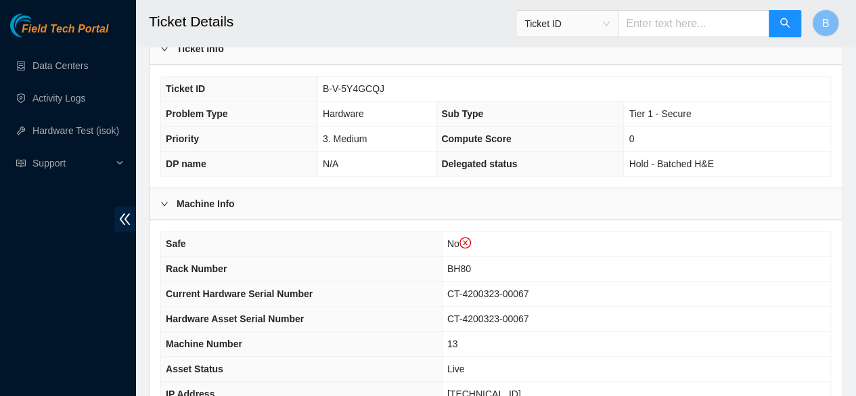
scroll to position [328, 0]
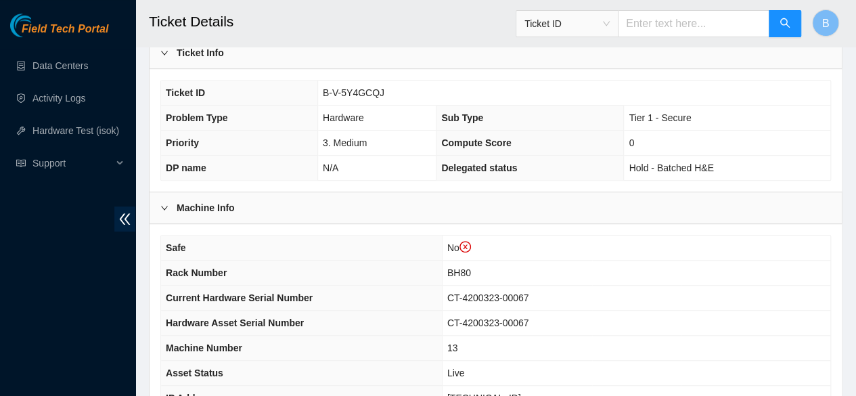
click at [365, 98] on span "B-V-5Y4GCQJ" at bounding box center [354, 92] width 62 height 11
copy span "B-V-5Y4GCQJ"
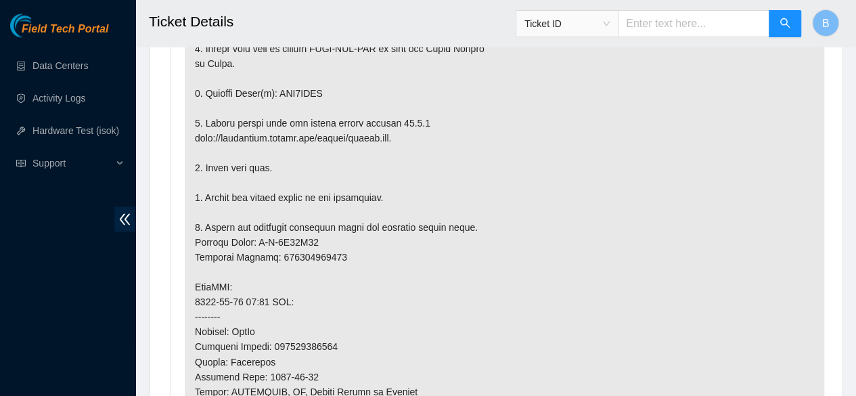
scroll to position [983, 0]
